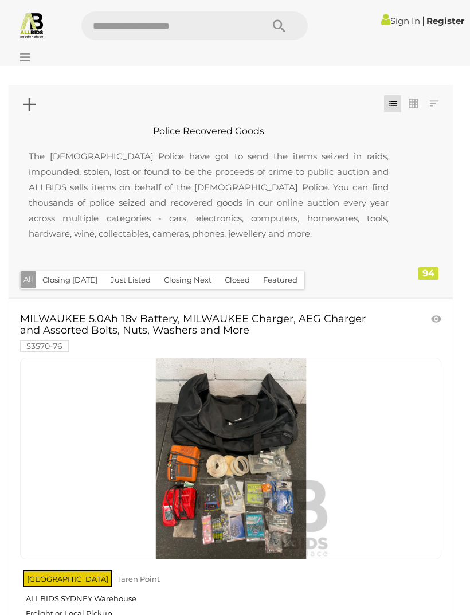
click at [393, 108] on link at bounding box center [392, 103] width 17 height 17
click at [431, 108] on link at bounding box center [433, 103] width 17 height 17
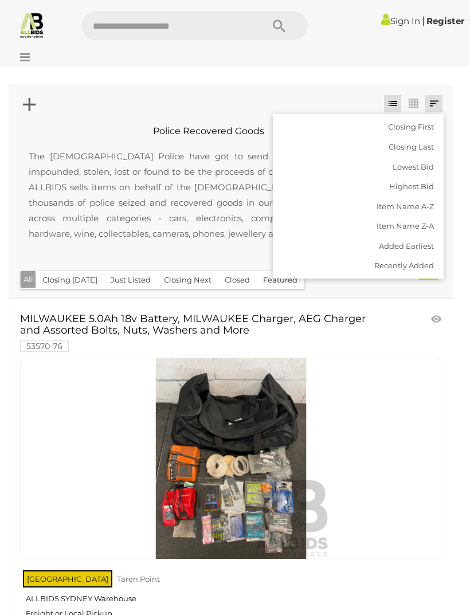
click at [192, 107] on div at bounding box center [235, 307] width 470 height 615
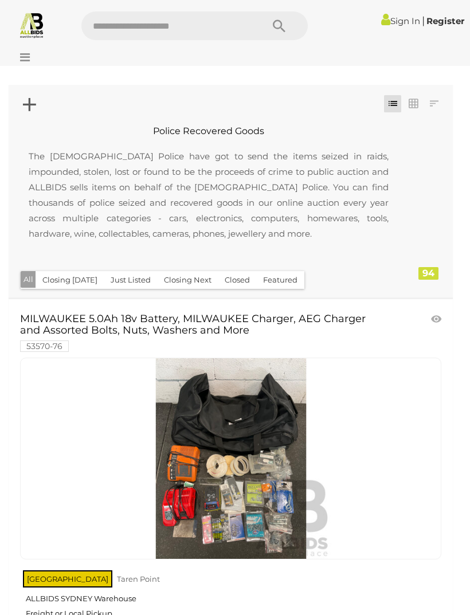
click at [26, 58] on icon at bounding box center [21, 57] width 15 height 11
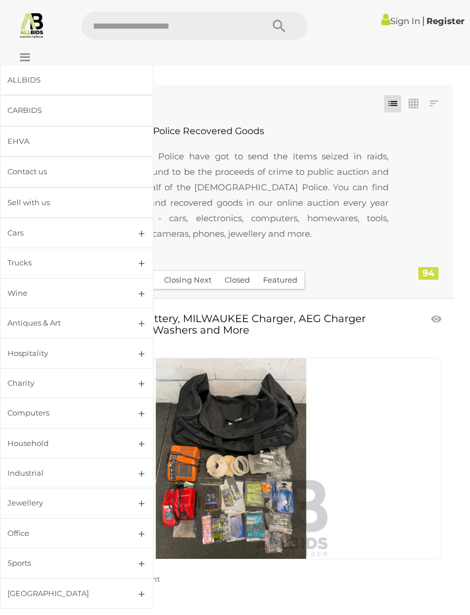
click at [67, 497] on div "Jewellery" at bounding box center [62, 503] width 111 height 13
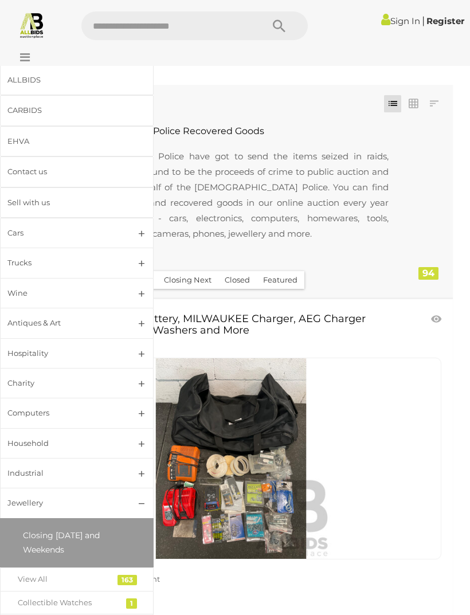
click at [67, 542] on link "Closing [DATE] and Weekends" at bounding box center [77, 543] width 142 height 38
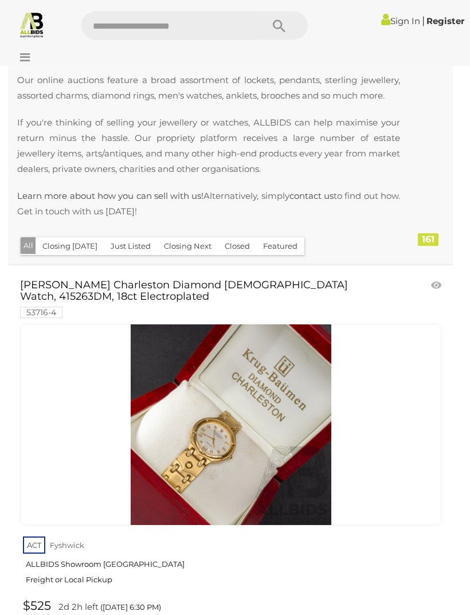
scroll to position [122, 0]
click at [185, 249] on button "Closing Next" at bounding box center [187, 246] width 61 height 18
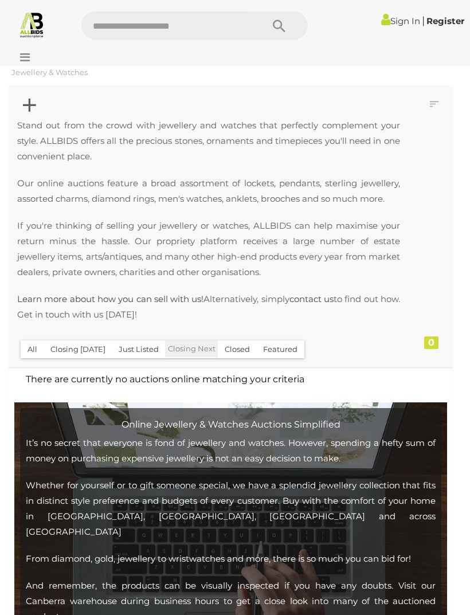
scroll to position [17, 0]
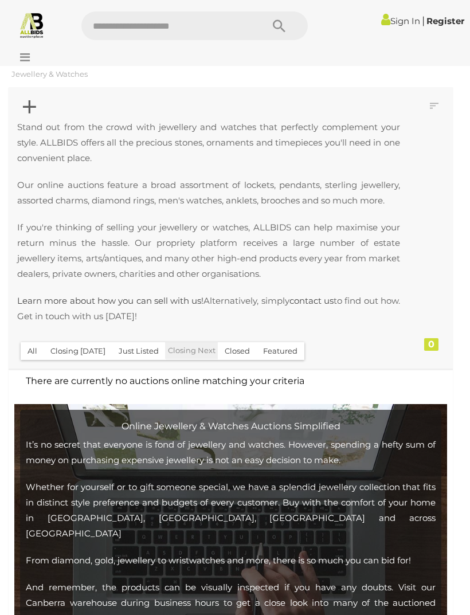
click at [144, 352] on button "Just Listed" at bounding box center [139, 351] width 54 height 18
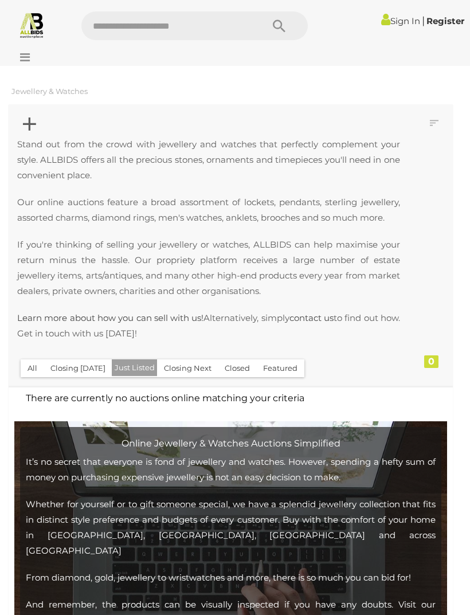
click at [33, 368] on button "All" at bounding box center [33, 369] width 24 height 18
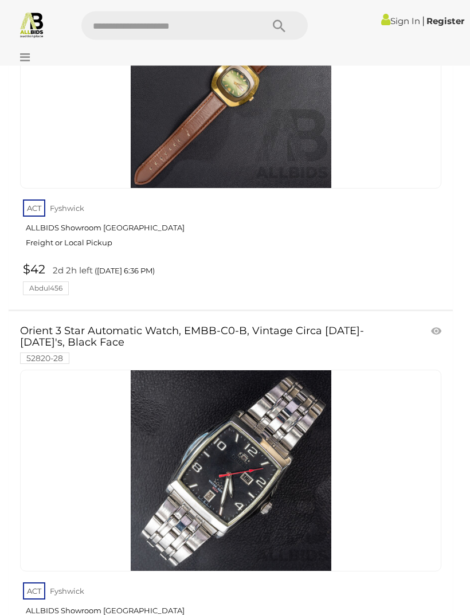
scroll to position [2752, 0]
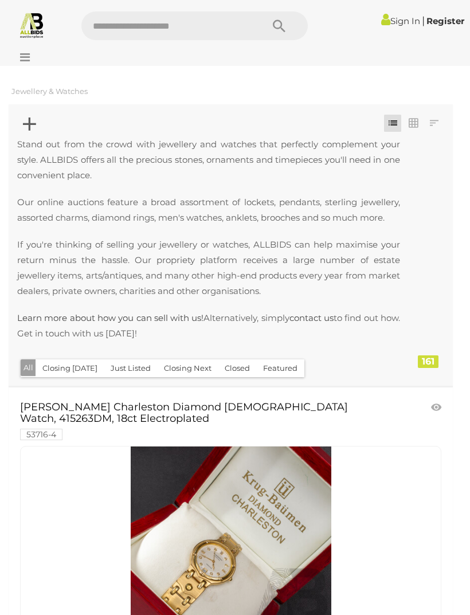
scroll to position [37, 0]
